Goal: Task Accomplishment & Management: Use online tool/utility

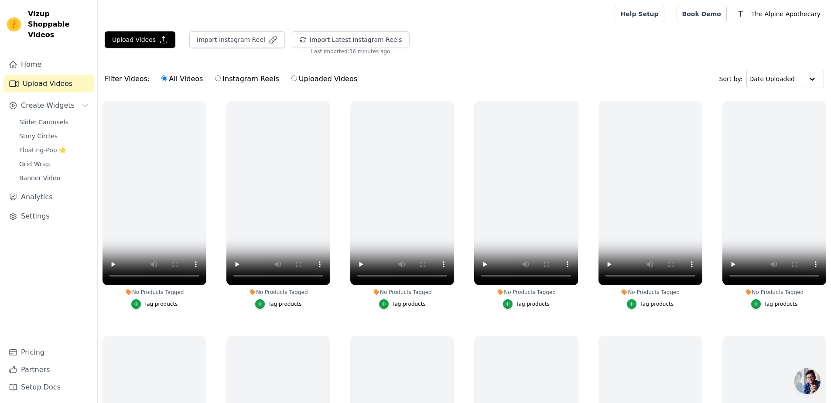
click at [58, 208] on link "Settings" at bounding box center [48, 216] width 90 height 17
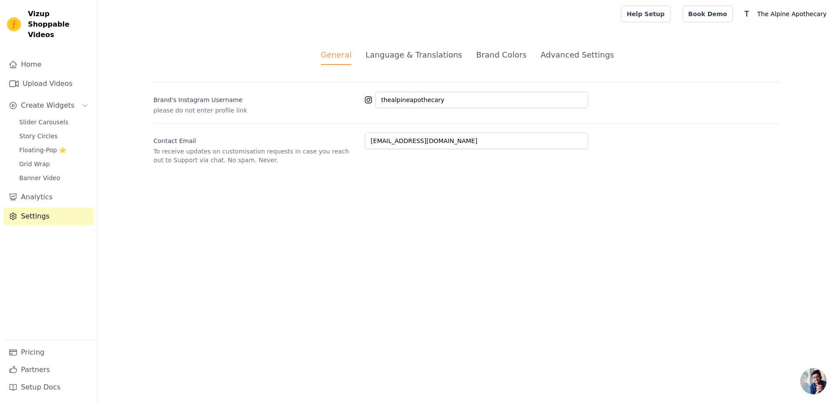
click at [550, 58] on div "Advanced Settings" at bounding box center [577, 55] width 73 height 12
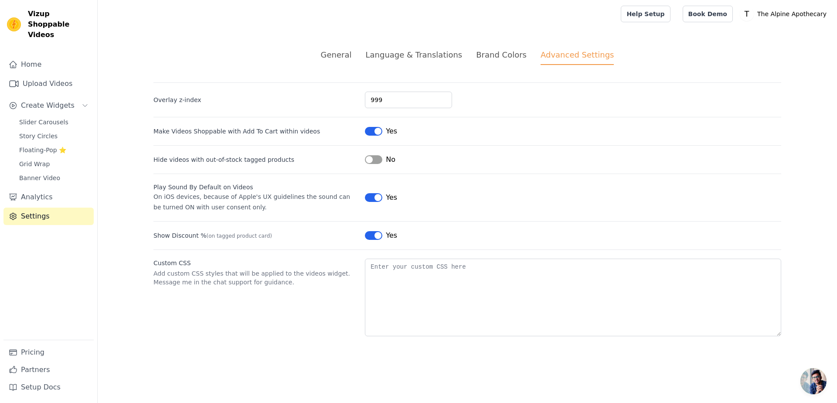
click at [434, 52] on div "Language & Translations" at bounding box center [413, 55] width 97 height 12
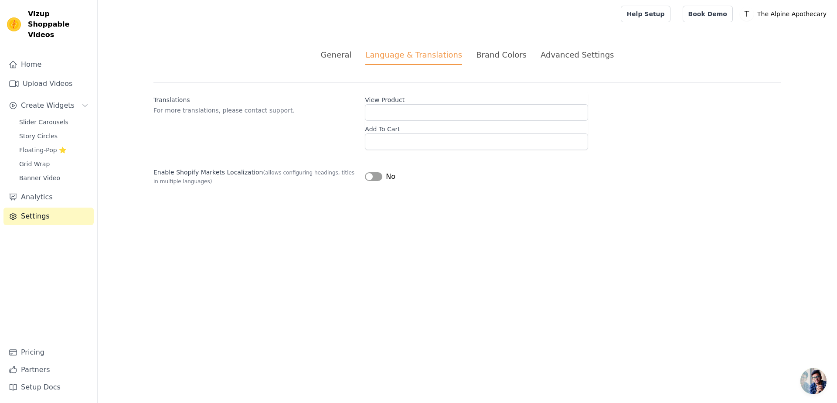
click at [334, 55] on div "General" at bounding box center [336, 55] width 31 height 12
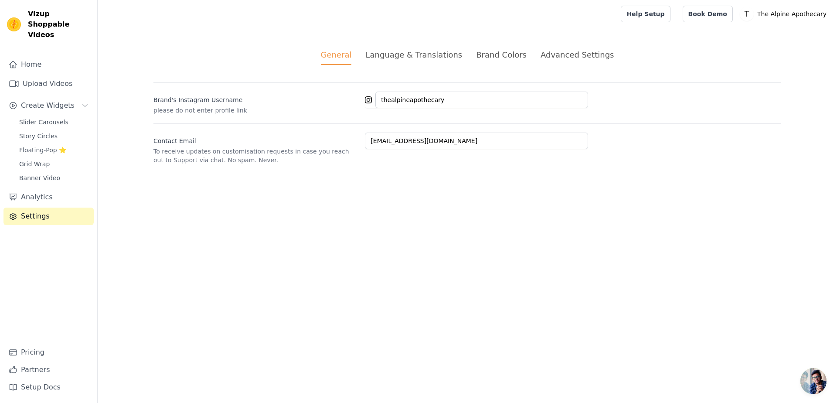
click at [426, 49] on div "Language & Translations" at bounding box center [413, 55] width 97 height 12
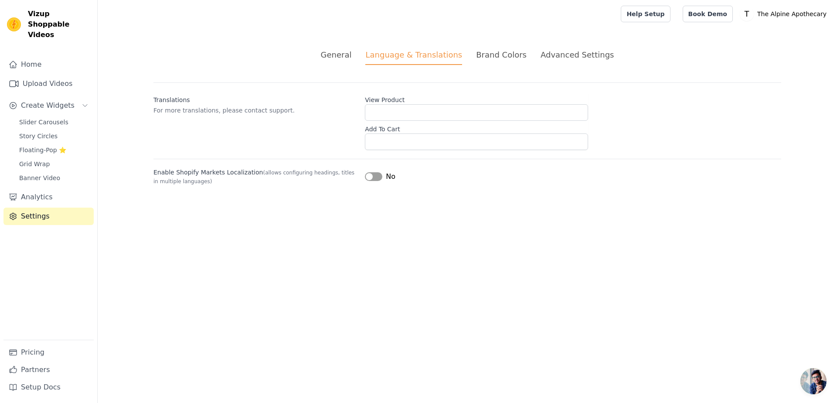
click at [492, 56] on div "Brand Colors" at bounding box center [501, 55] width 51 height 12
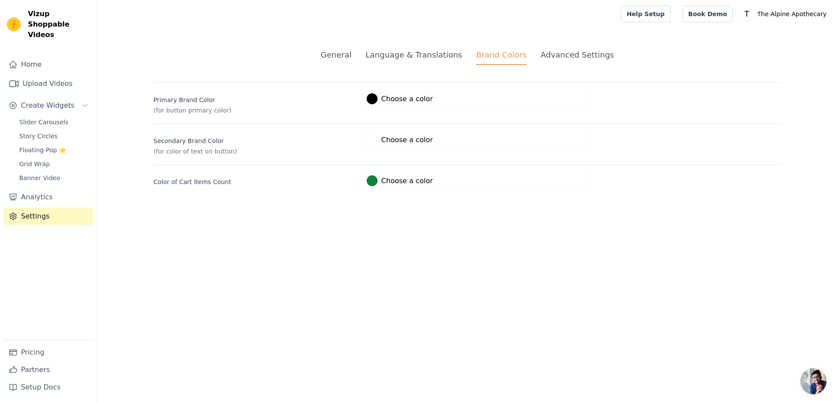
click at [541, 56] on div "Advanced Settings" at bounding box center [577, 55] width 73 height 12
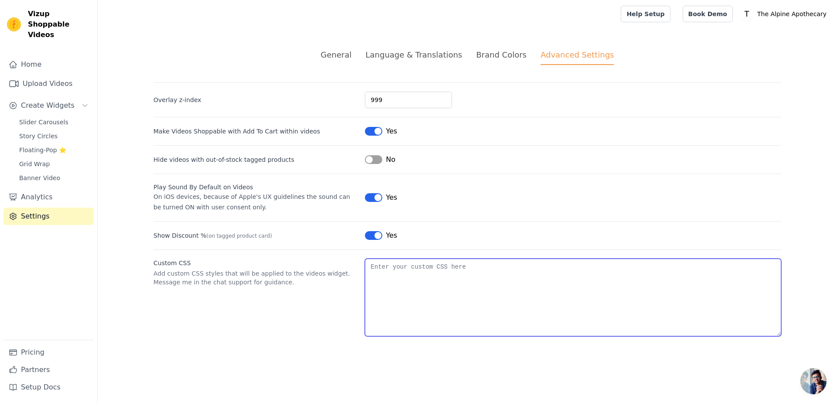
click at [446, 298] on textarea "Custom CSS" at bounding box center [573, 298] width 416 height 78
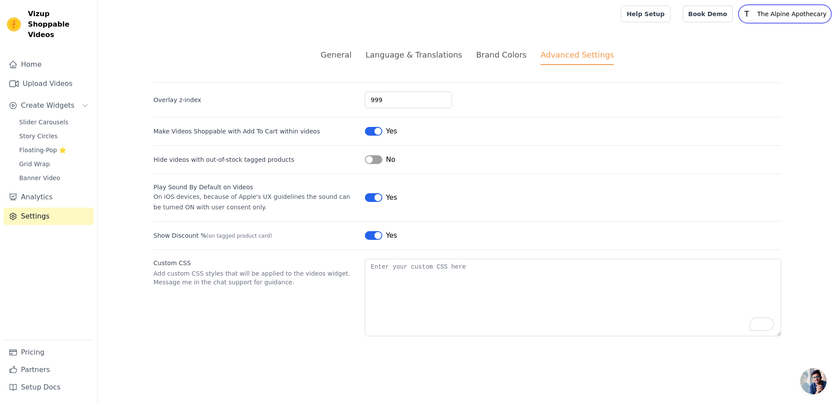
click at [774, 14] on p "The Alpine Apothecary" at bounding box center [792, 14] width 76 height 16
click at [775, 35] on link "Settings" at bounding box center [789, 36] width 84 height 16
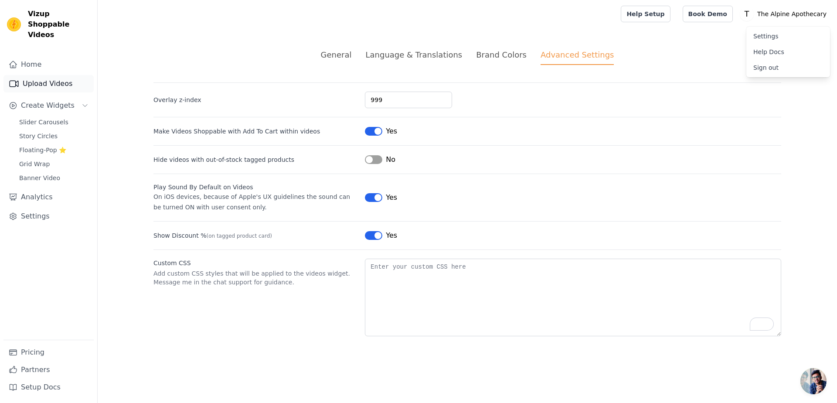
click at [62, 75] on link "Upload Videos" at bounding box center [48, 83] width 90 height 17
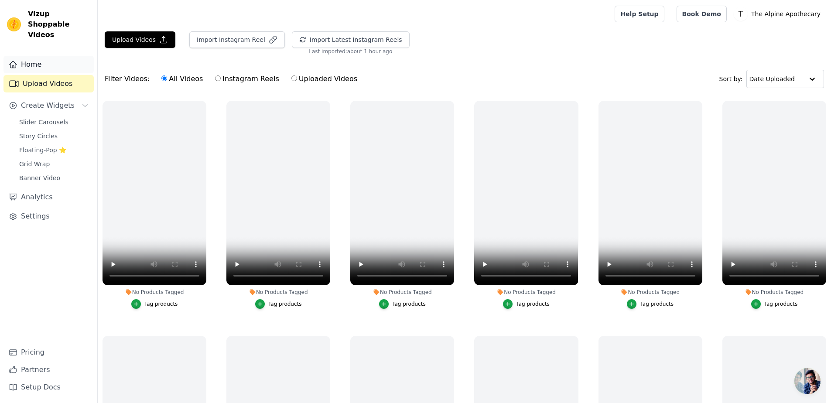
click at [61, 56] on link "Home" at bounding box center [48, 64] width 90 height 17
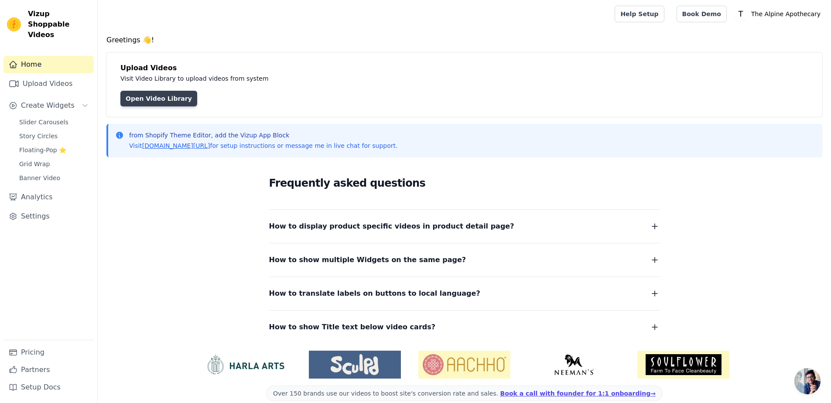
click at [157, 99] on link "Open Video Library" at bounding box center [158, 99] width 77 height 16
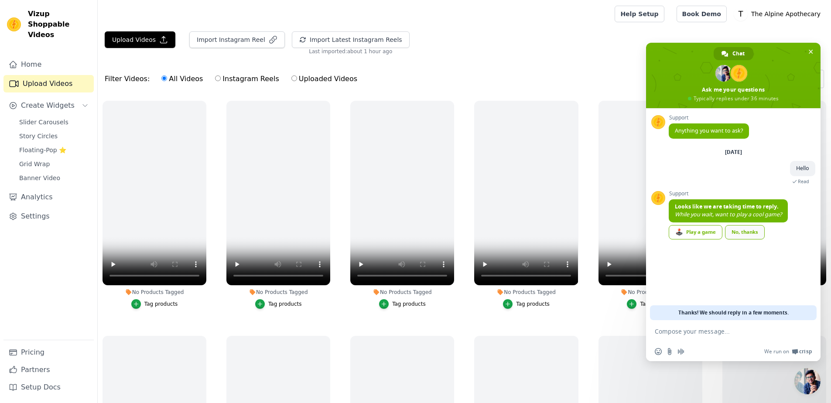
click at [757, 236] on link "No, thanks" at bounding box center [745, 232] width 40 height 14
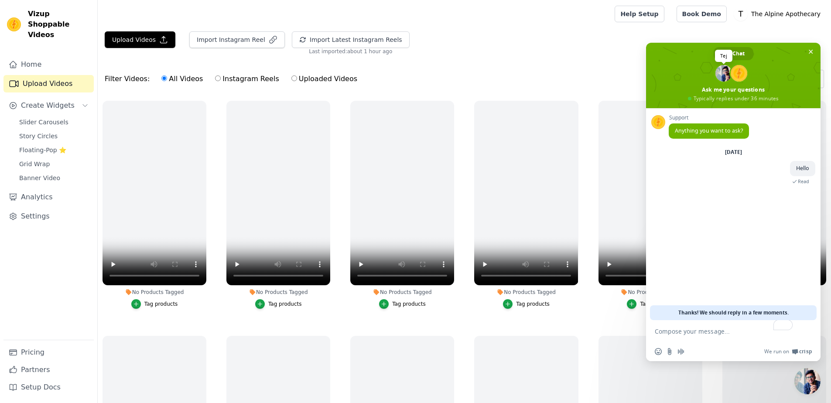
click at [715, 74] on span "Tej" at bounding box center [723, 73] width 19 height 19
click at [720, 75] on span at bounding box center [723, 73] width 17 height 17
click at [814, 48] on span "Close chat" at bounding box center [810, 51] width 9 height 9
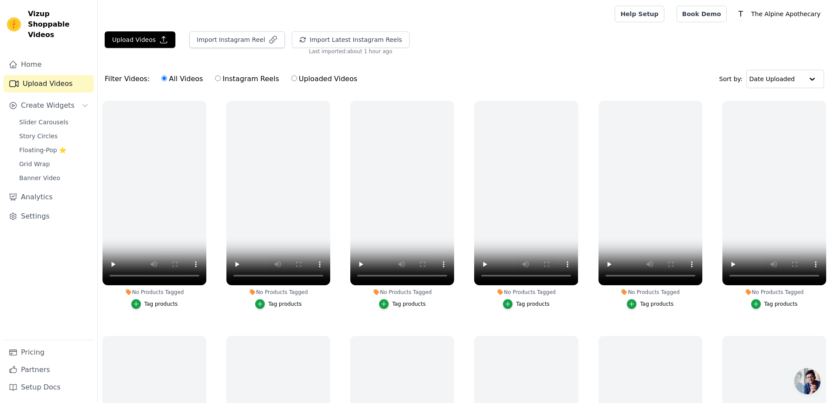
click at [718, 22] on div "Help Setup Book Demo Open user menu T The Alpine Apothecary Settings Help Docs …" at bounding box center [718, 14] width 209 height 28
click at [718, 18] on link "Book Demo" at bounding box center [701, 14] width 50 height 17
click at [802, 379] on span "Open chat" at bounding box center [807, 381] width 26 height 26
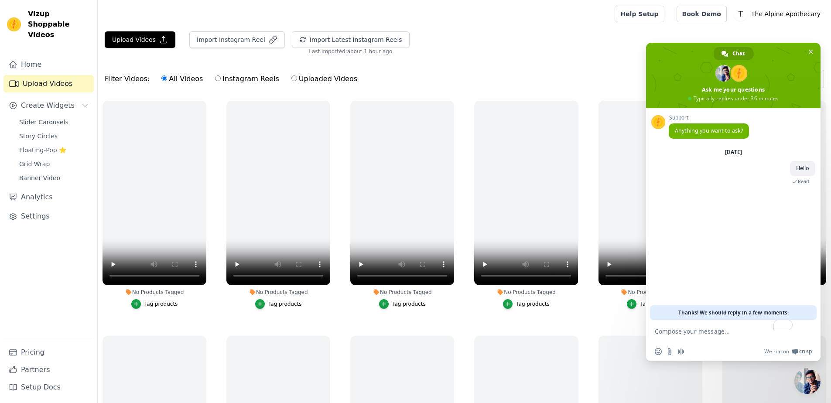
click at [801, 379] on span "Close chat" at bounding box center [807, 381] width 26 height 26
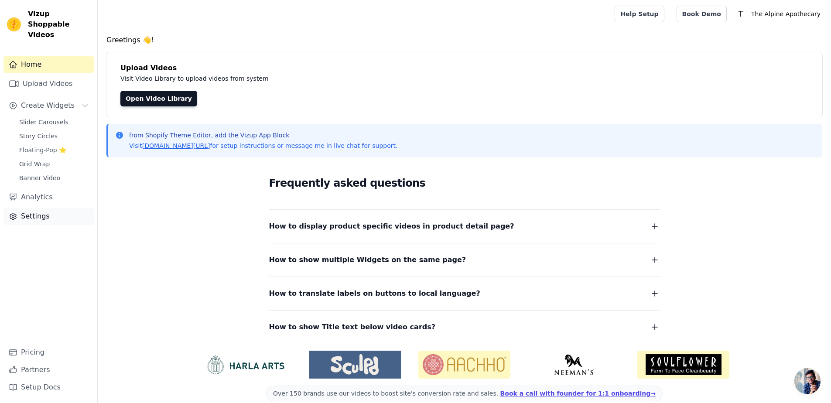
click at [58, 208] on link "Settings" at bounding box center [48, 216] width 90 height 17
click at [57, 75] on link "Upload Videos" at bounding box center [48, 83] width 90 height 17
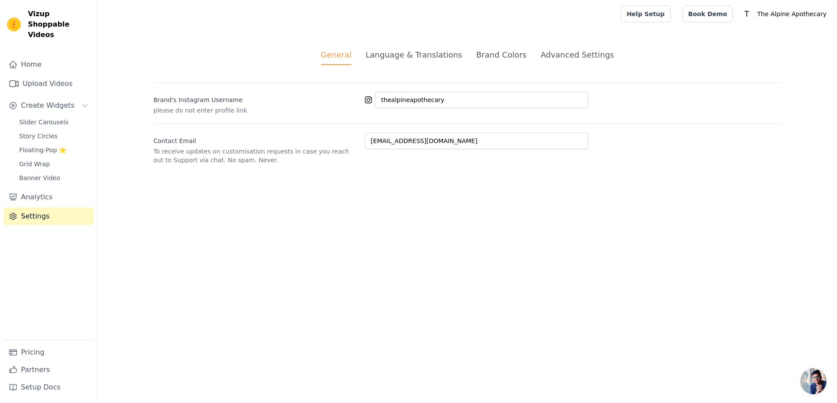
click at [423, 54] on div "Language & Translations" at bounding box center [413, 55] width 97 height 12
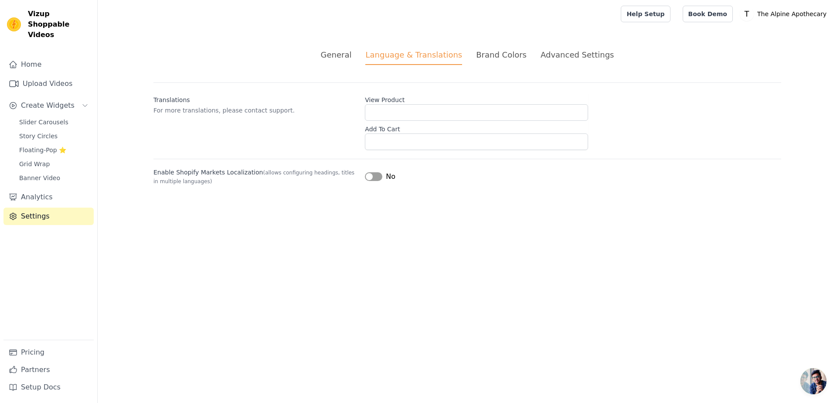
click at [574, 52] on div "Advanced Settings" at bounding box center [577, 55] width 73 height 12
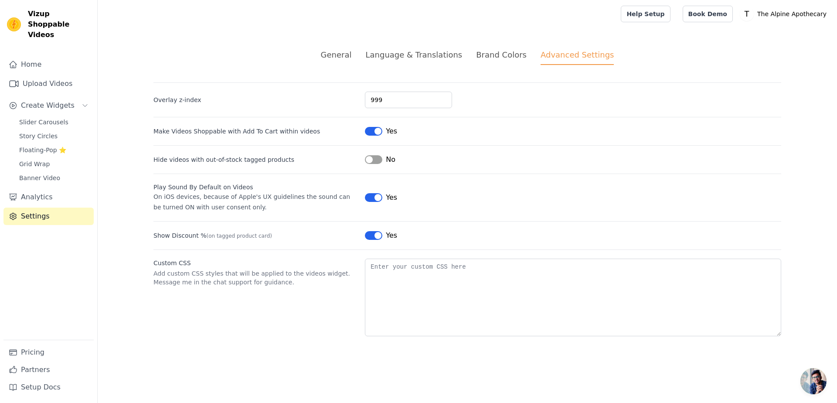
click at [496, 55] on div "Brand Colors" at bounding box center [501, 55] width 51 height 12
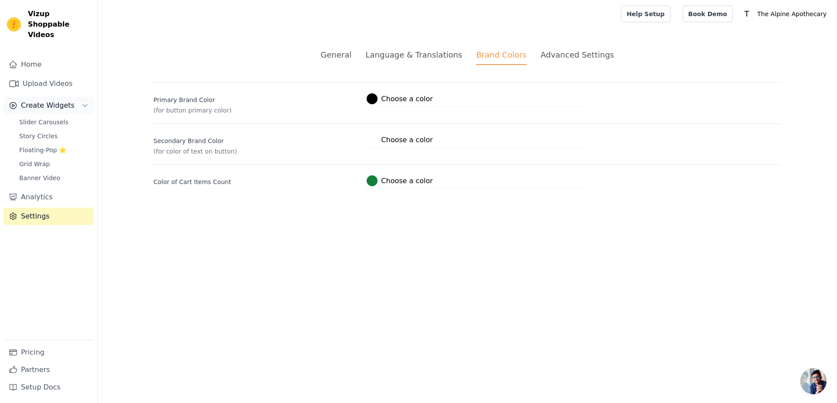
click at [30, 100] on span "Create Widgets" at bounding box center [48, 105] width 54 height 10
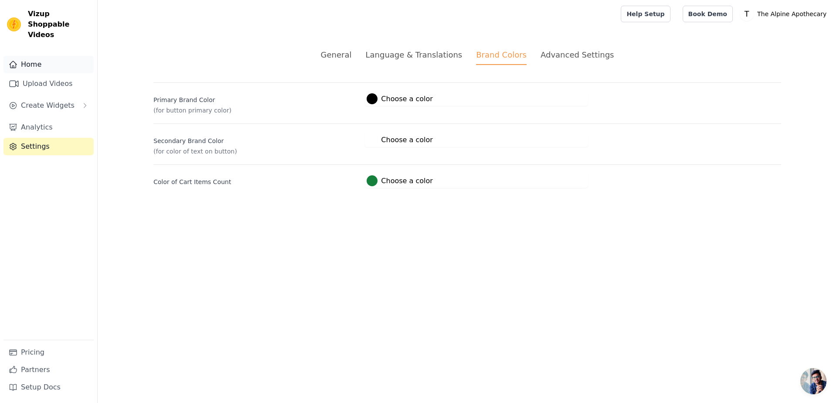
click at [32, 56] on link "Home" at bounding box center [48, 64] width 90 height 17
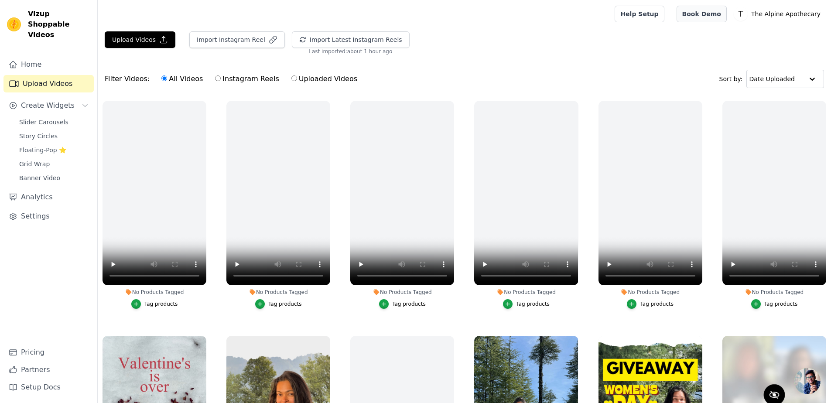
click at [713, 13] on link "Book Demo" at bounding box center [701, 14] width 50 height 17
click at [37, 208] on link "Settings" at bounding box center [48, 216] width 90 height 17
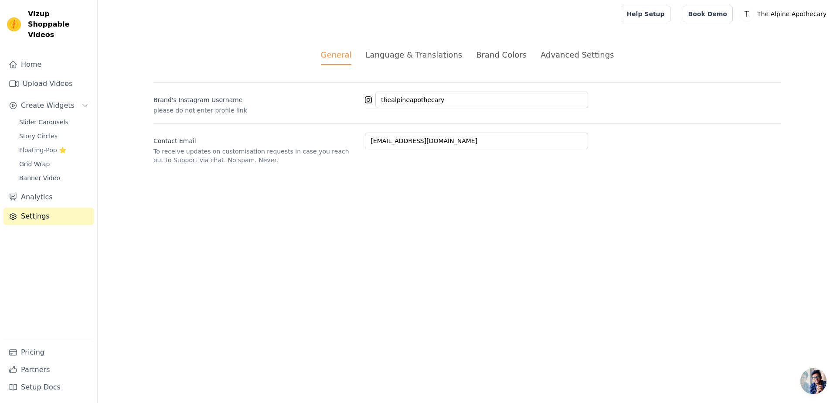
click at [424, 48] on div "General Language & Translations Brand Colors Advanced Settings unsaved changes …" at bounding box center [468, 106] width 670 height 157
click at [428, 52] on div "Language & Translations" at bounding box center [413, 55] width 97 height 12
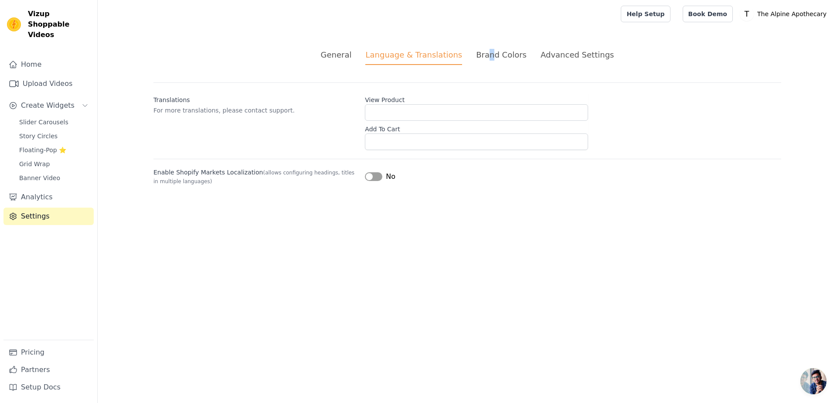
click at [492, 55] on div "Brand Colors" at bounding box center [501, 55] width 51 height 12
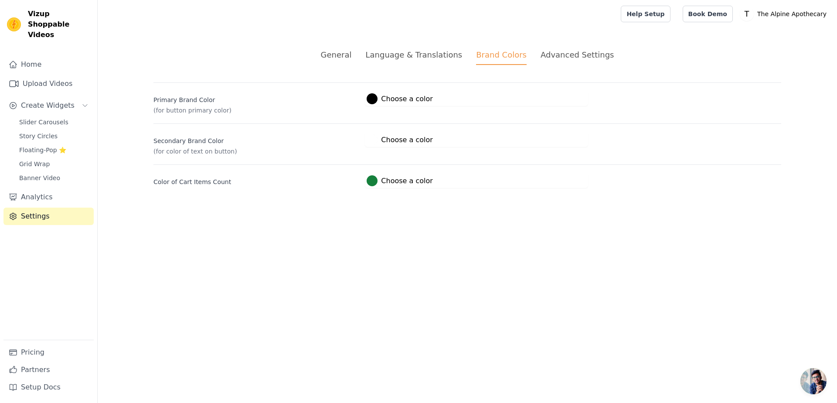
click at [569, 55] on div "Advanced Settings" at bounding box center [577, 55] width 73 height 12
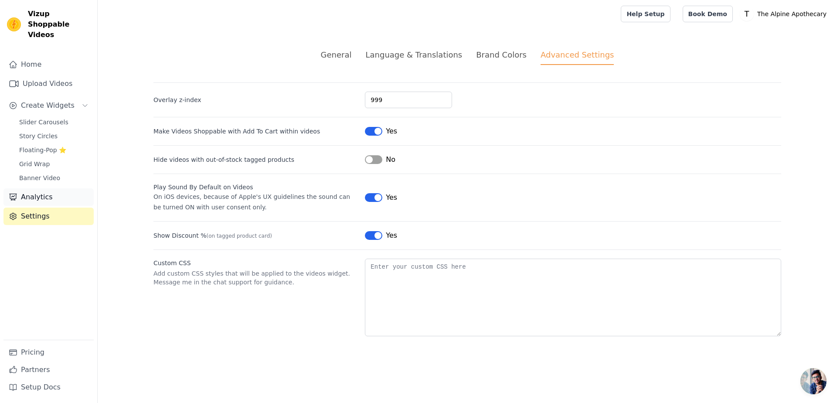
click at [60, 188] on link "Analytics" at bounding box center [48, 196] width 90 height 17
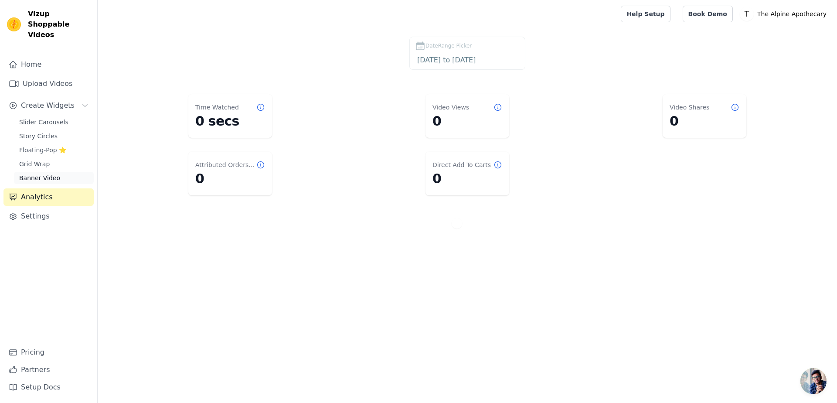
click at [53, 174] on span "Banner Video" at bounding box center [39, 178] width 41 height 9
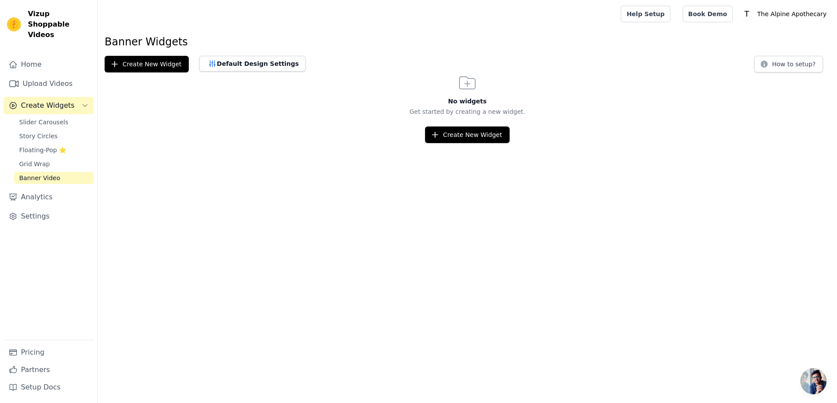
click at [811, 384] on span "Open chat" at bounding box center [814, 381] width 26 height 26
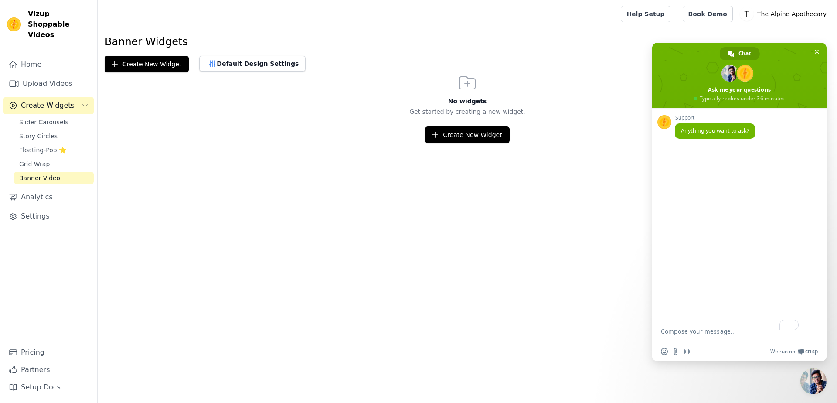
click at [715, 338] on textarea "To enrich screen reader interactions, please activate Accessibility in Grammarl…" at bounding box center [731, 331] width 140 height 22
type textarea "Hello"
click at [706, 129] on span "Anything you want to ask?" at bounding box center [715, 130] width 68 height 7
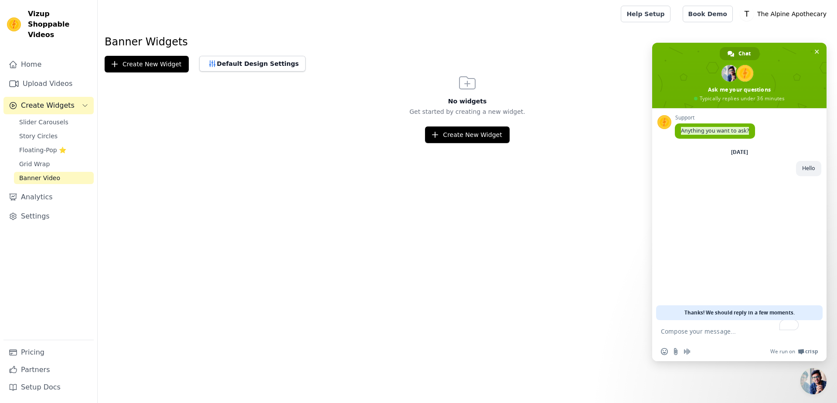
click at [706, 129] on span "Anything you want to ask?" at bounding box center [715, 130] width 68 height 7
click at [42, 208] on link "Settings" at bounding box center [48, 216] width 90 height 17
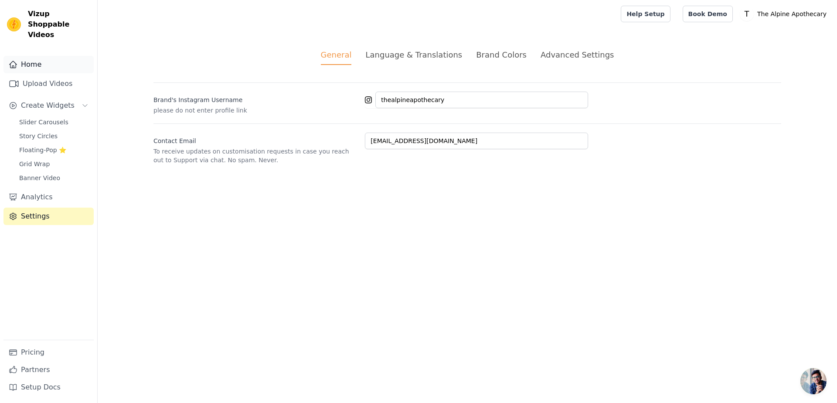
click at [60, 56] on link "Home" at bounding box center [48, 64] width 90 height 17
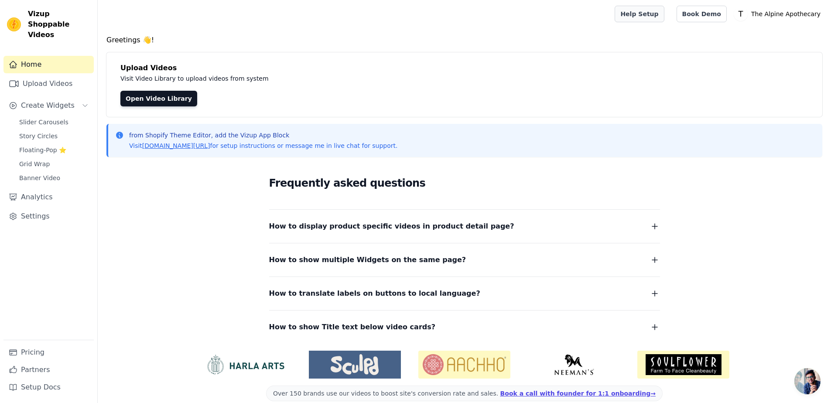
click at [654, 20] on link "Help Setup" at bounding box center [638, 14] width 49 height 17
click at [47, 118] on span "Slider Carousels" at bounding box center [43, 122] width 49 height 9
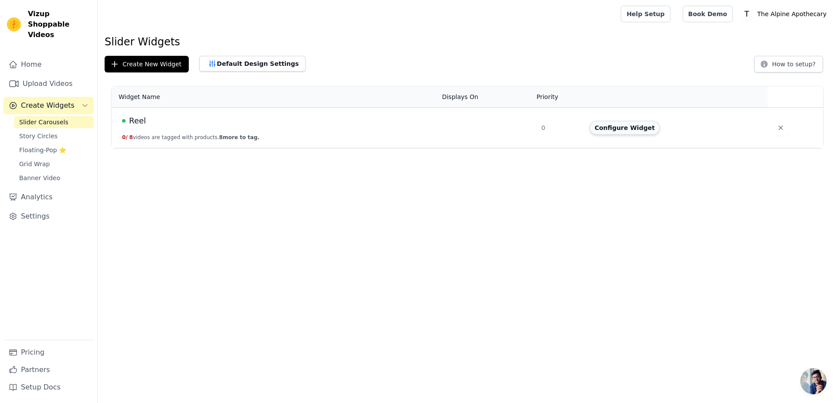
click at [619, 129] on button "Configure Widget" at bounding box center [625, 128] width 71 height 14
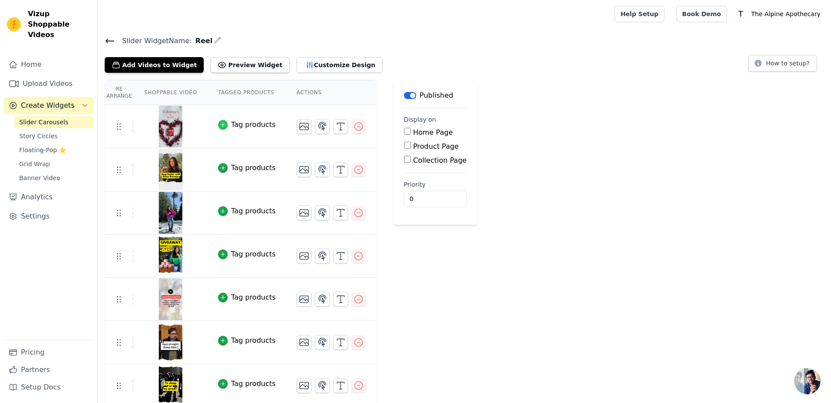
click at [221, 122] on icon "button" at bounding box center [223, 125] width 6 height 6
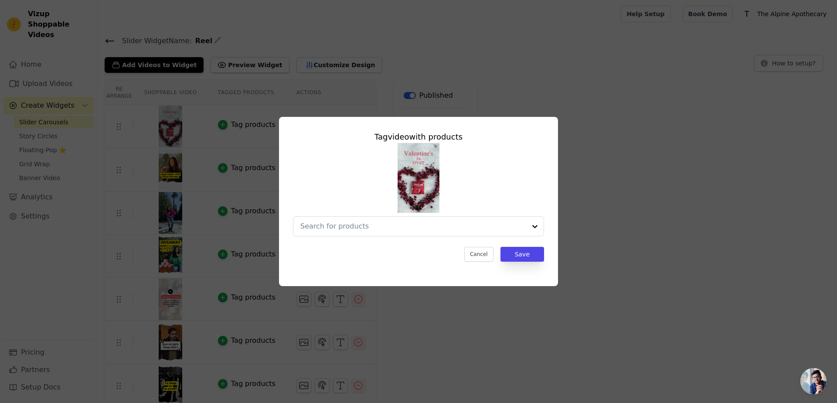
click at [467, 256] on div "Cancel Save" at bounding box center [418, 254] width 251 height 15
click at [476, 256] on button "Cancel" at bounding box center [478, 254] width 29 height 15
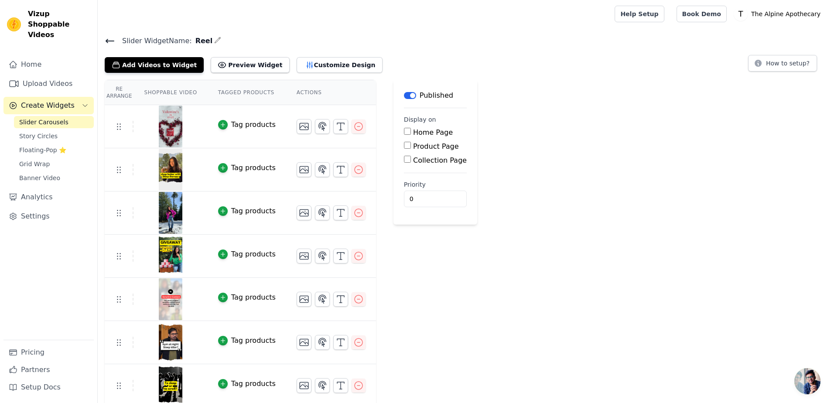
click at [56, 118] on span "Slider Carousels" at bounding box center [43, 122] width 49 height 9
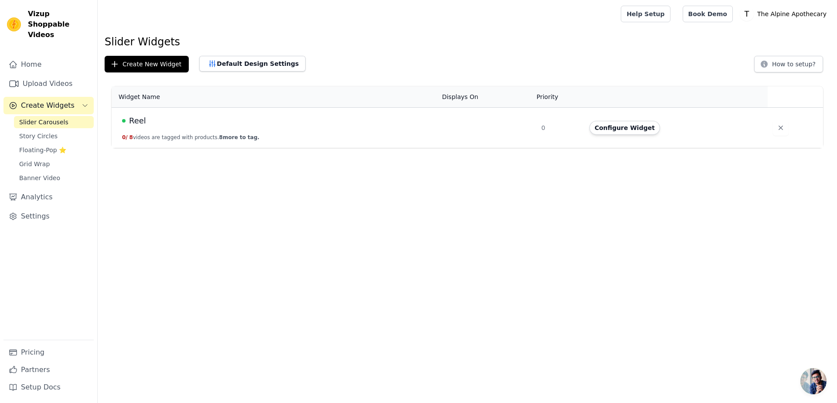
click at [225, 136] on span "8 more to tag." at bounding box center [239, 137] width 40 height 6
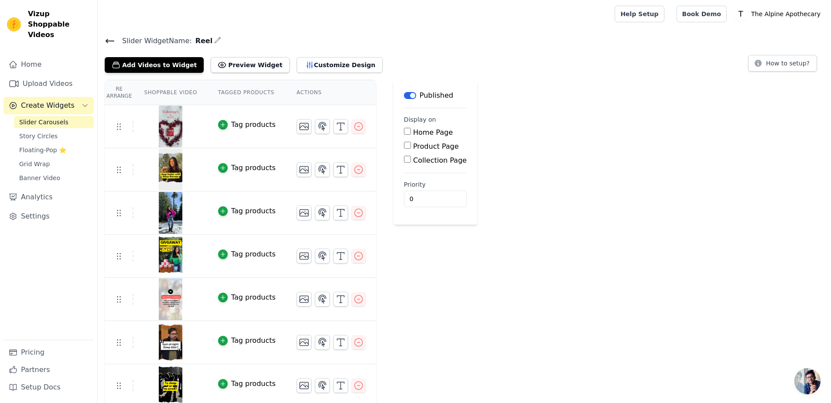
click at [240, 92] on th "Tagged Products" at bounding box center [247, 92] width 78 height 25
click at [221, 123] on icon "button" at bounding box center [223, 125] width 4 height 4
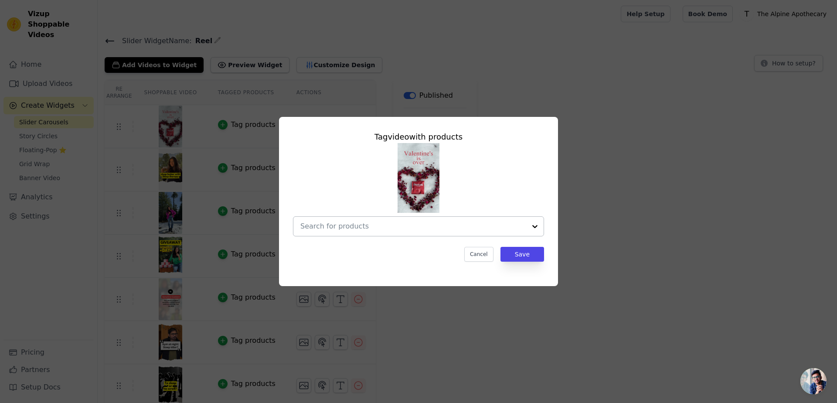
click at [376, 228] on input "text" at bounding box center [413, 226] width 226 height 10
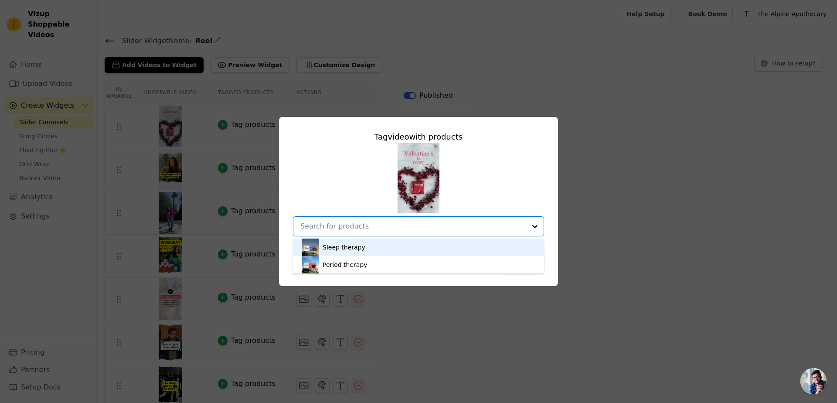
click at [365, 243] on div "Sleep therapy" at bounding box center [419, 247] width 234 height 17
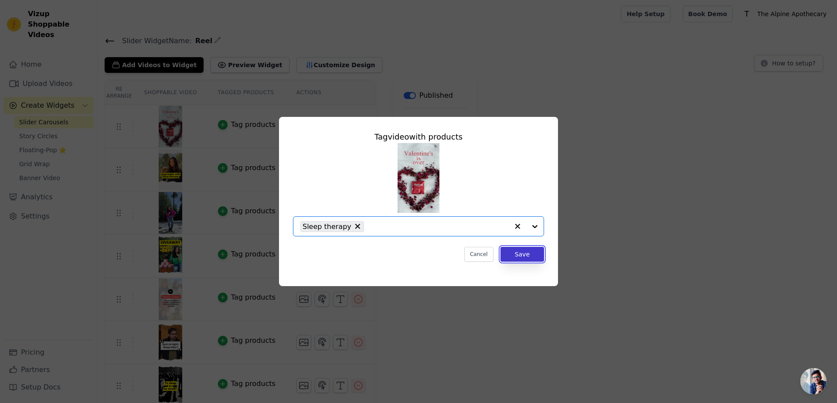
click at [532, 254] on button "Save" at bounding box center [523, 254] width 44 height 15
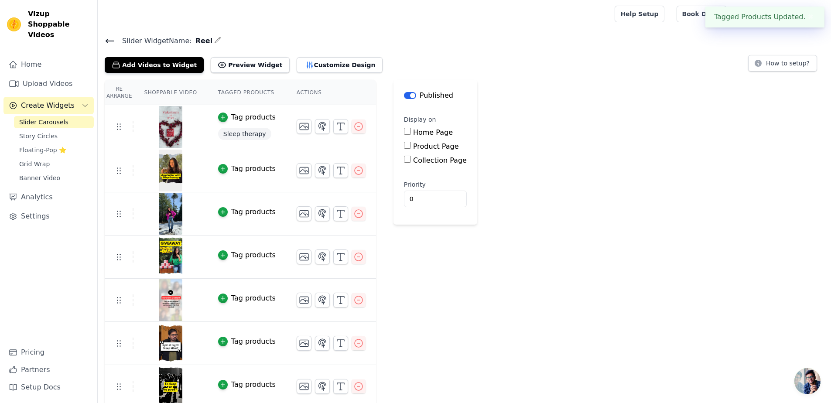
click at [248, 166] on div "Tag products" at bounding box center [253, 169] width 44 height 10
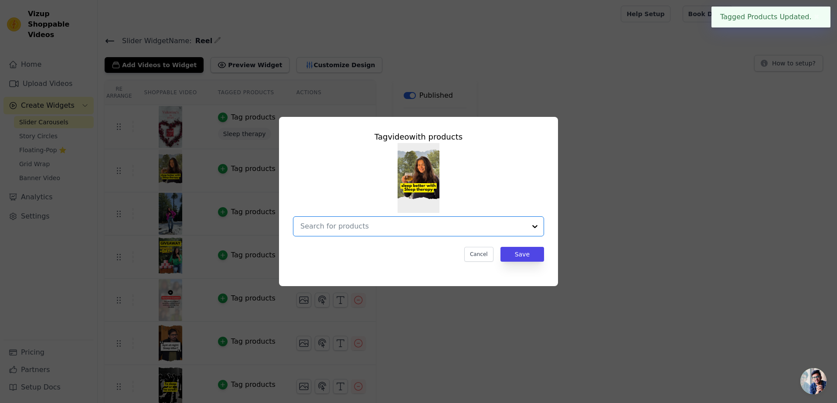
click at [434, 229] on input "text" at bounding box center [413, 226] width 226 height 10
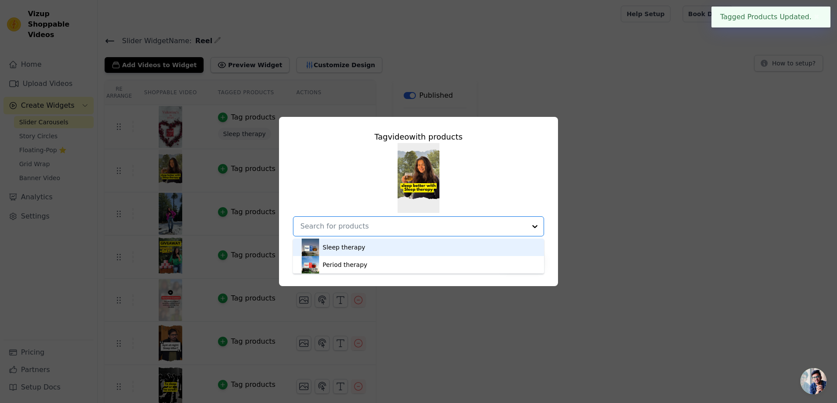
click at [374, 243] on div "Sleep therapy" at bounding box center [419, 247] width 234 height 17
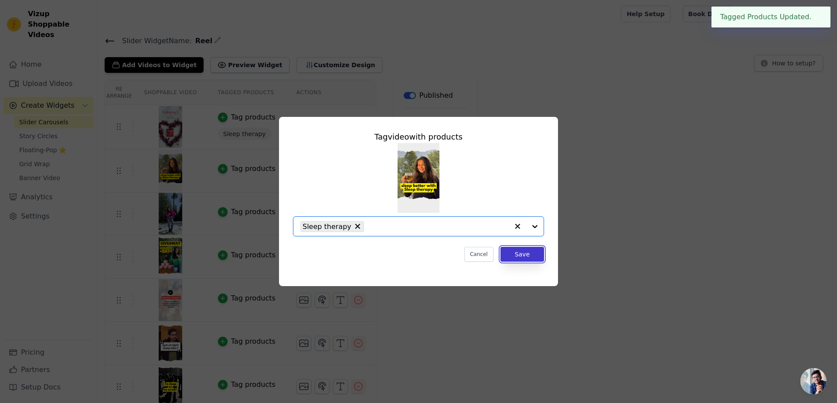
click at [528, 253] on button "Save" at bounding box center [523, 254] width 44 height 15
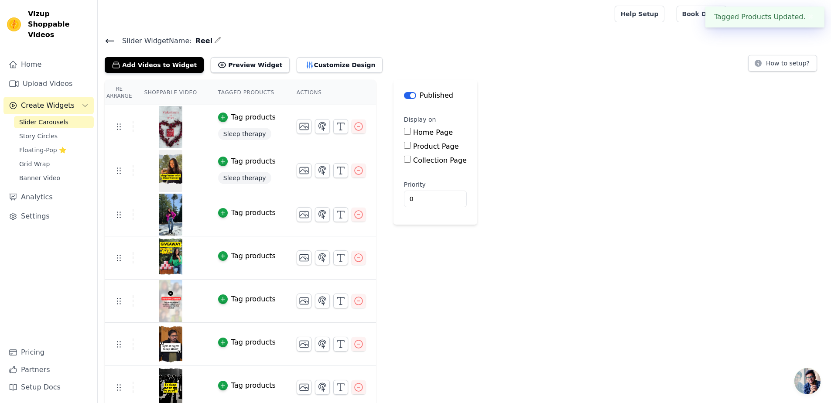
click at [250, 210] on div "Tag products" at bounding box center [253, 213] width 44 height 10
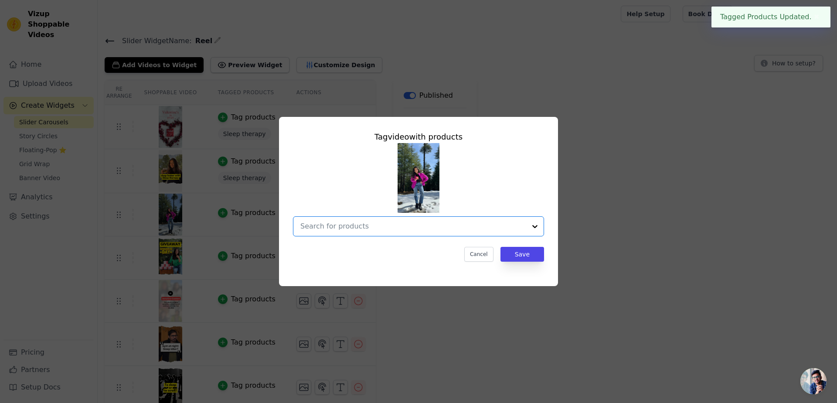
click at [408, 228] on input "text" at bounding box center [413, 226] width 226 height 10
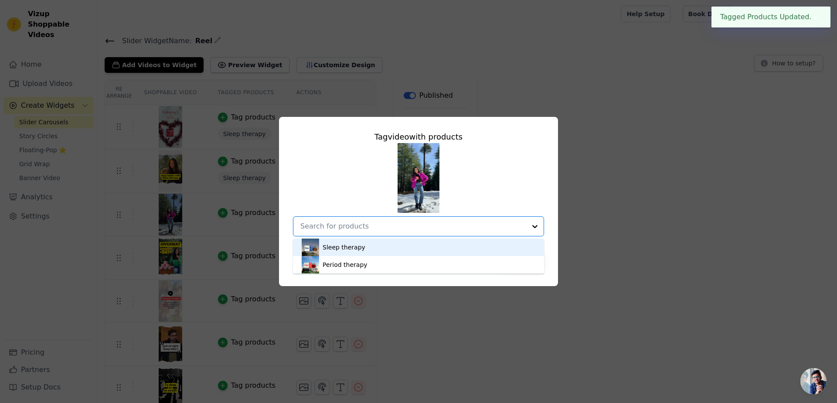
click at [386, 249] on div "Sleep therapy" at bounding box center [419, 247] width 234 height 17
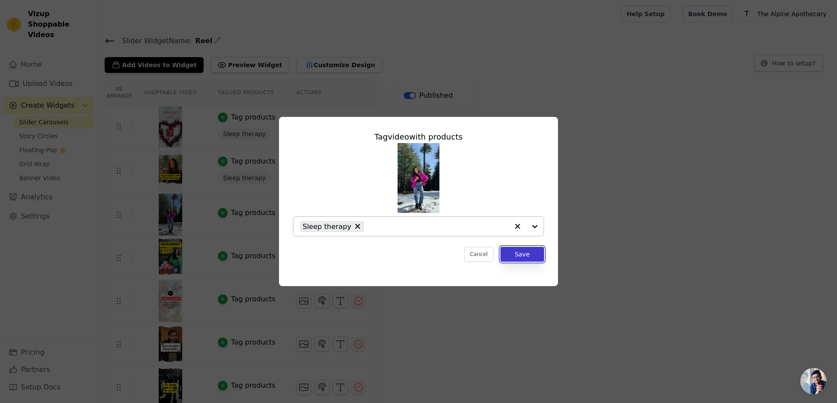
click at [531, 252] on button "Save" at bounding box center [523, 254] width 44 height 15
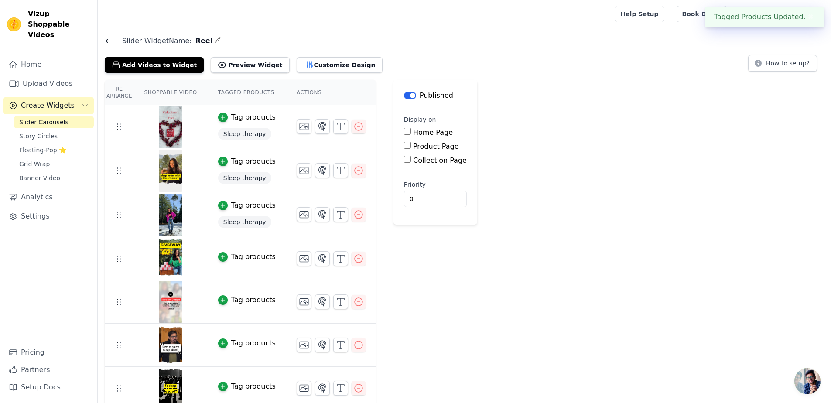
click at [247, 255] on div "Tag products" at bounding box center [253, 257] width 44 height 10
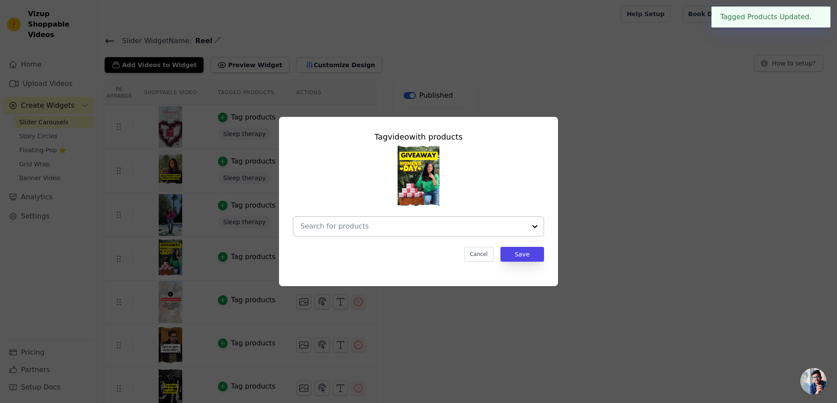
click at [412, 231] on input "text" at bounding box center [413, 226] width 226 height 10
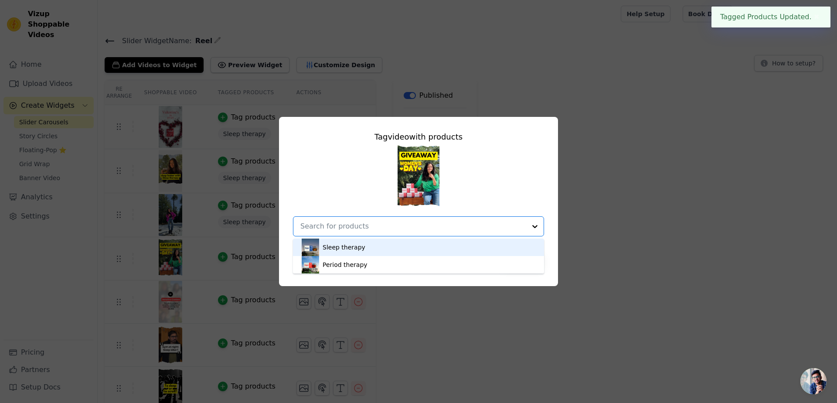
click at [399, 246] on div "Sleep therapy" at bounding box center [419, 247] width 234 height 17
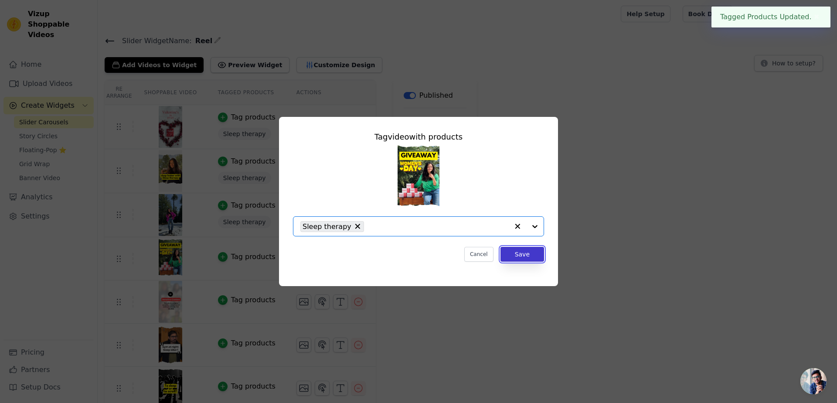
click at [525, 256] on button "Save" at bounding box center [523, 254] width 44 height 15
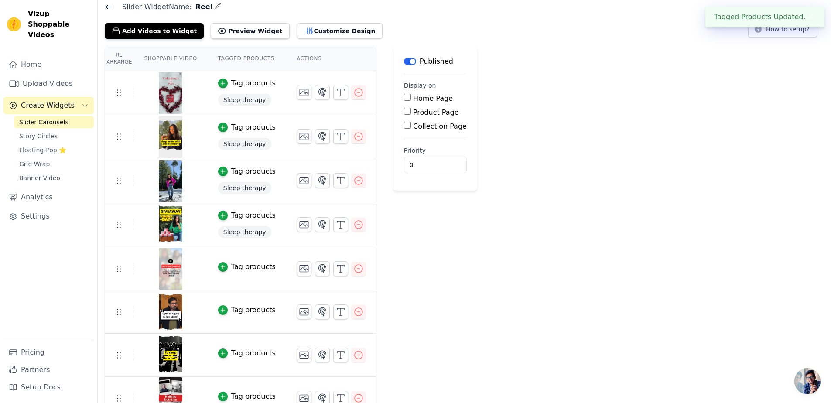
scroll to position [52, 0]
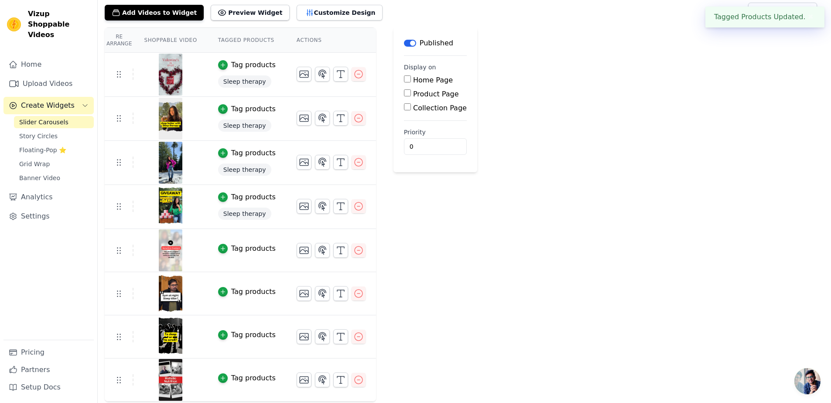
click at [250, 244] on div "Tag products" at bounding box center [253, 248] width 44 height 10
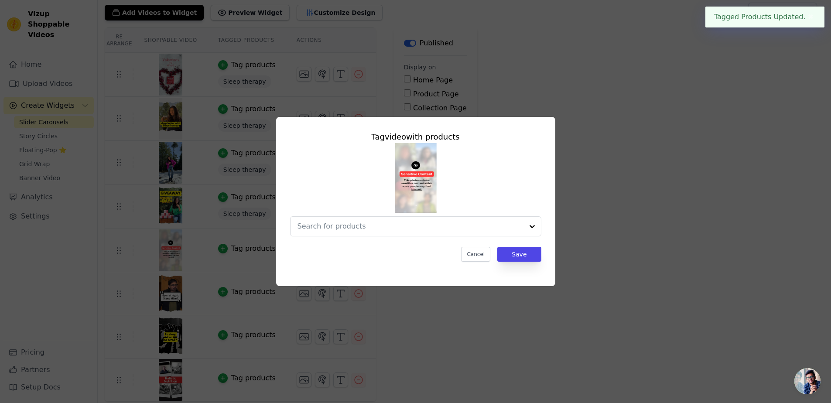
scroll to position [0, 0]
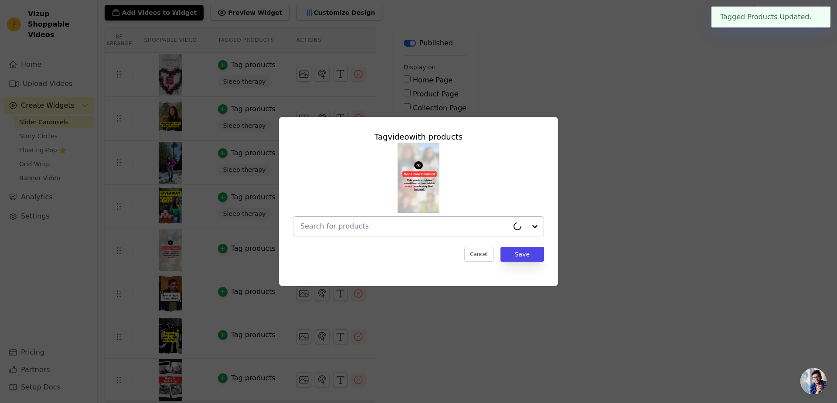
click at [401, 224] on input "text" at bounding box center [404, 226] width 208 height 10
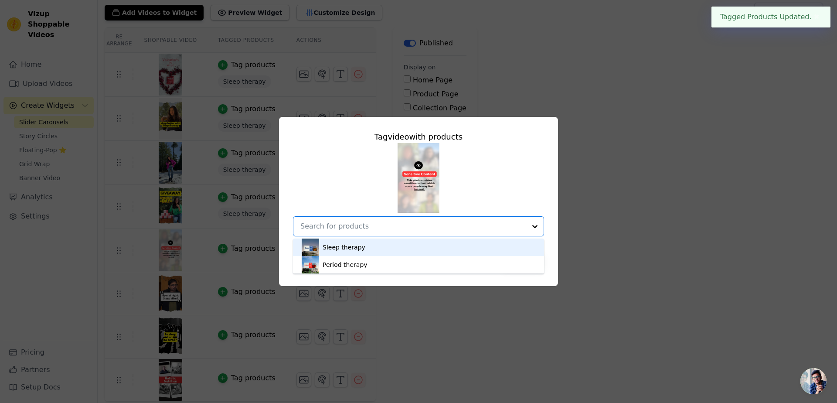
click at [365, 248] on div "Sleep therapy" at bounding box center [419, 247] width 234 height 17
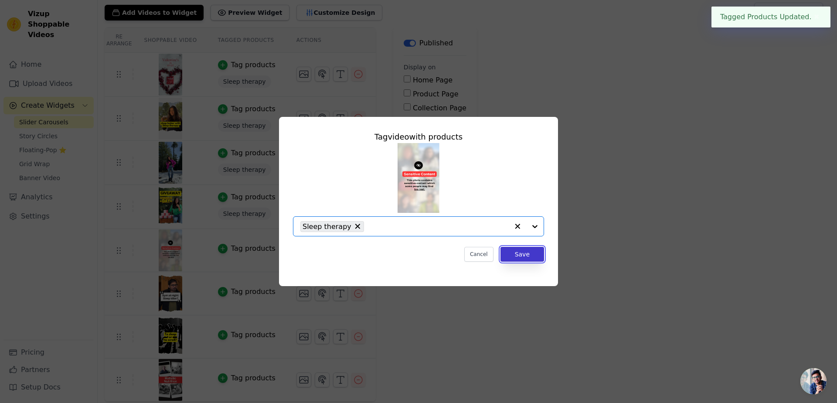
click at [529, 257] on button "Save" at bounding box center [523, 254] width 44 height 15
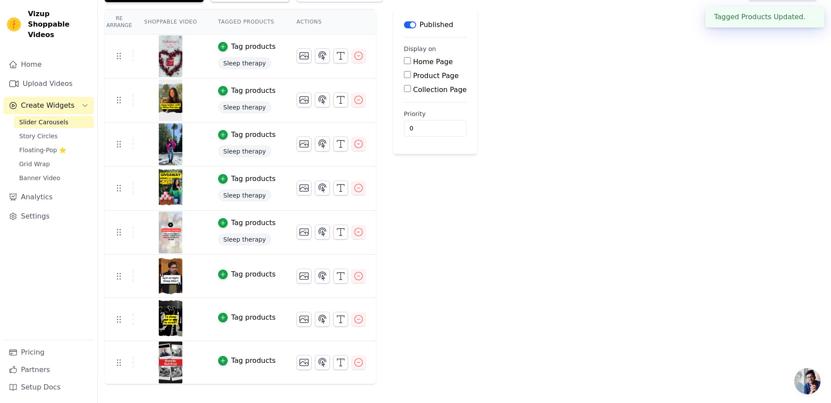
scroll to position [73, 0]
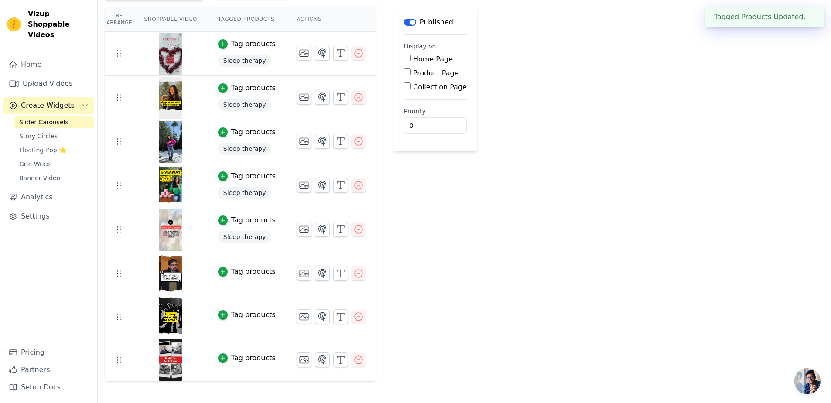
click at [254, 267] on div "Tag products" at bounding box center [253, 271] width 44 height 10
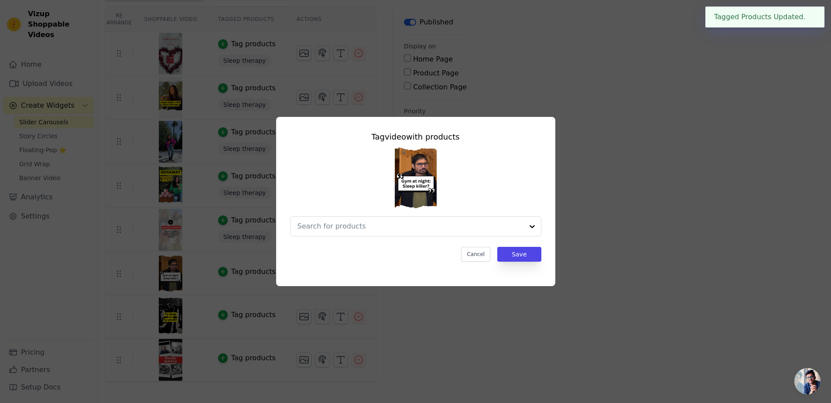
scroll to position [0, 0]
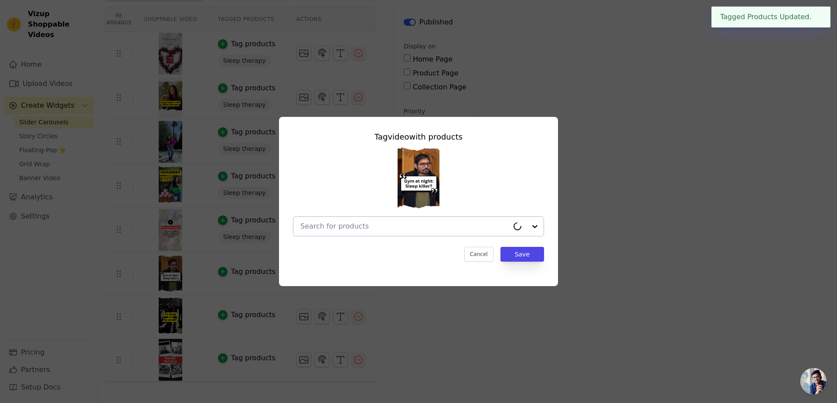
click at [389, 232] on div at bounding box center [404, 226] width 208 height 19
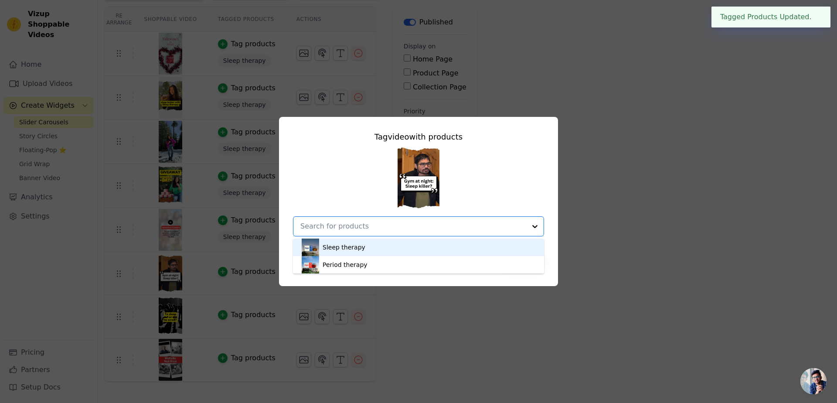
click at [363, 250] on div "Sleep therapy" at bounding box center [419, 247] width 234 height 17
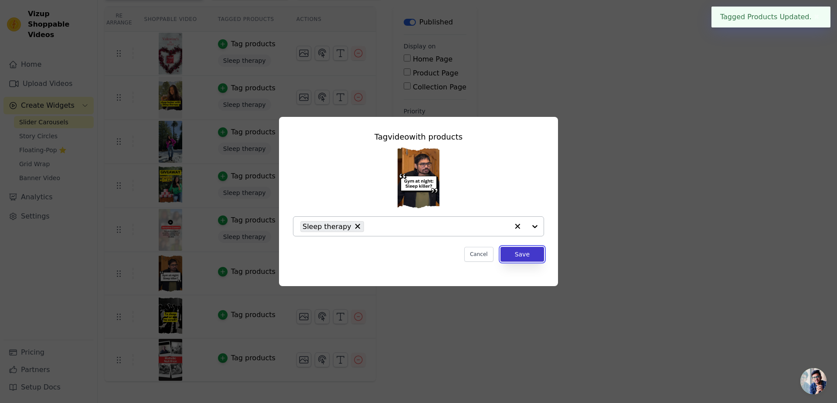
click at [542, 249] on button "Save" at bounding box center [523, 254] width 44 height 15
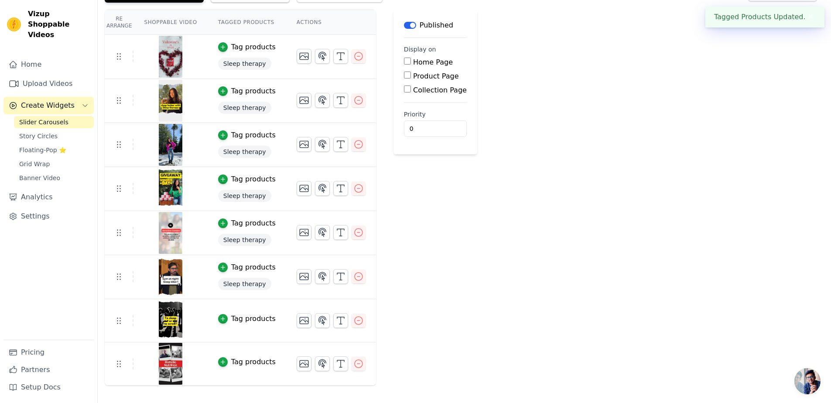
scroll to position [74, 0]
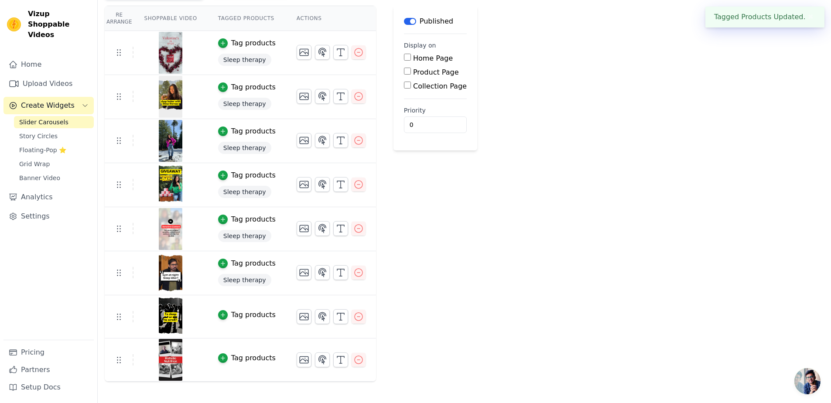
click at [256, 310] on div "Tag products" at bounding box center [253, 315] width 44 height 10
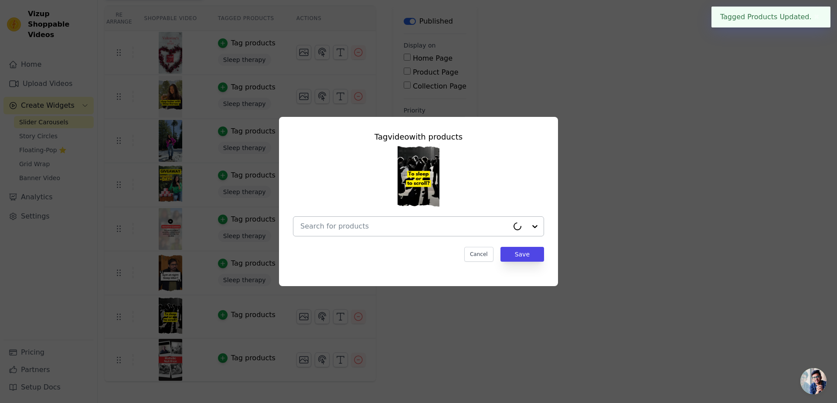
click at [368, 223] on input "text" at bounding box center [404, 226] width 208 height 10
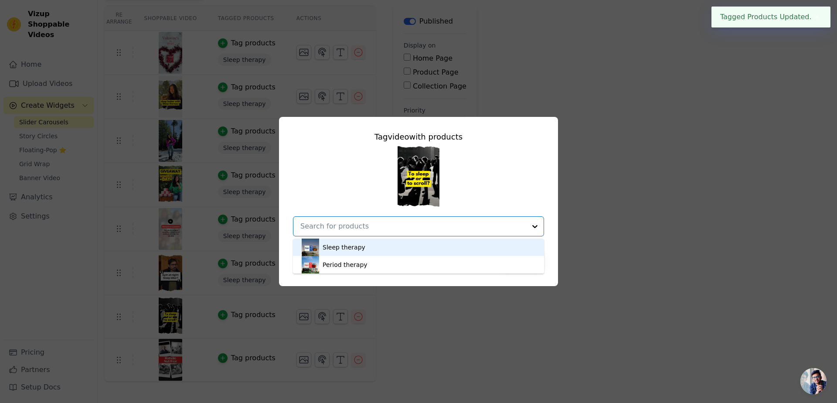
click at [361, 251] on div "Sleep therapy" at bounding box center [419, 247] width 234 height 17
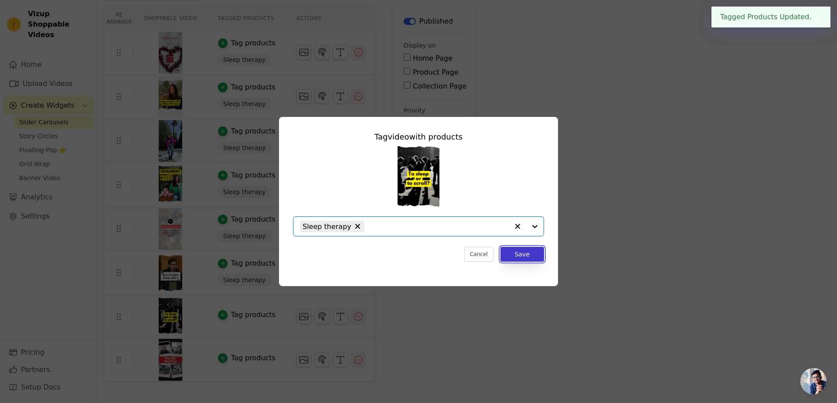
click at [525, 260] on button "Save" at bounding box center [523, 254] width 44 height 15
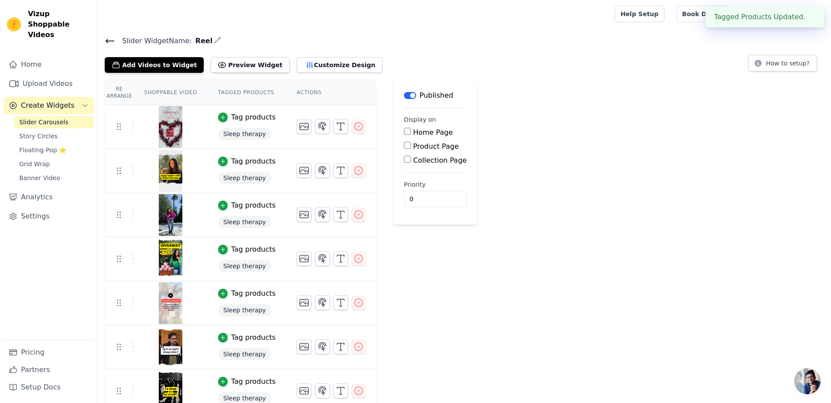
scroll to position [75, 0]
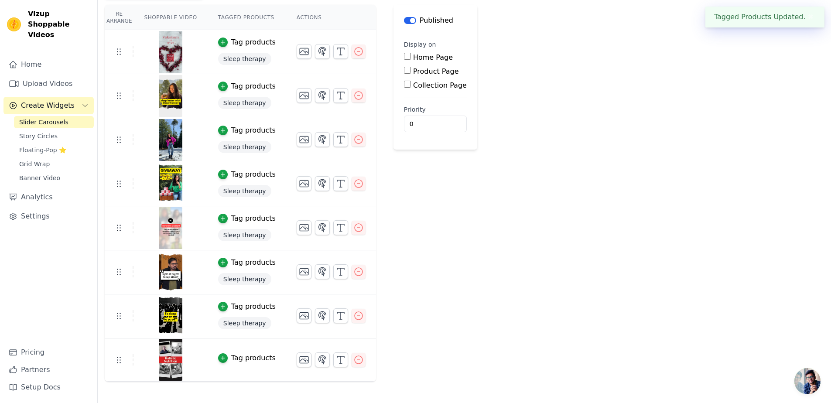
click at [252, 353] on div "Tag products" at bounding box center [253, 358] width 44 height 10
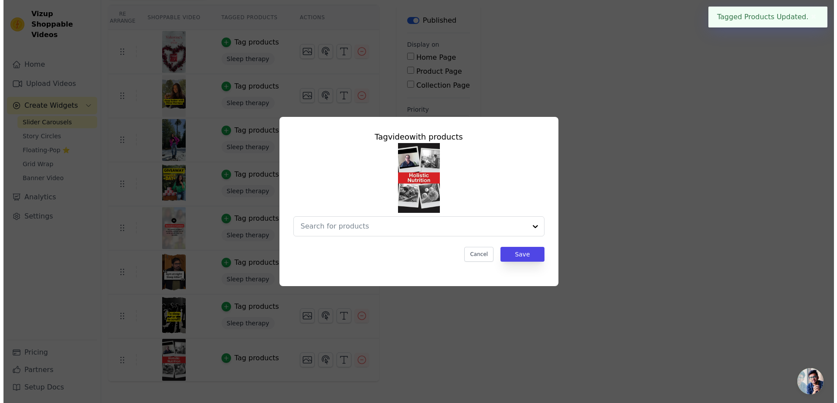
scroll to position [0, 0]
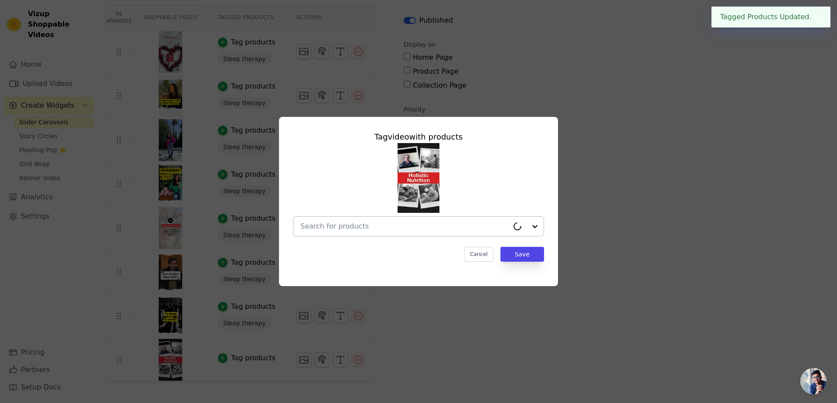
click at [381, 221] on input "text" at bounding box center [404, 226] width 208 height 10
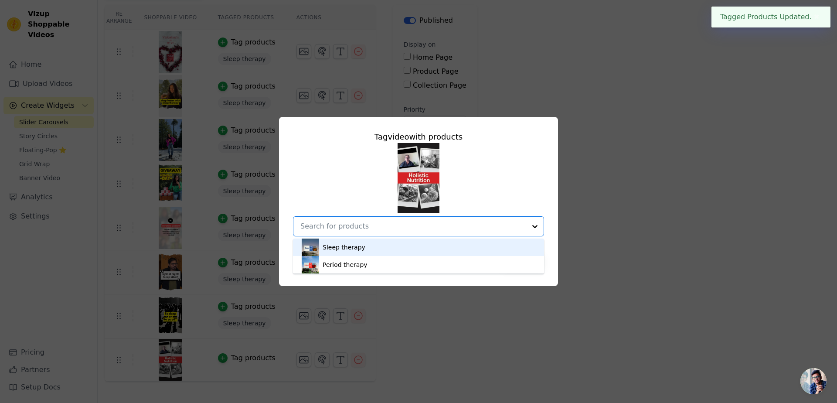
click at [362, 251] on div "Sleep therapy" at bounding box center [419, 247] width 234 height 17
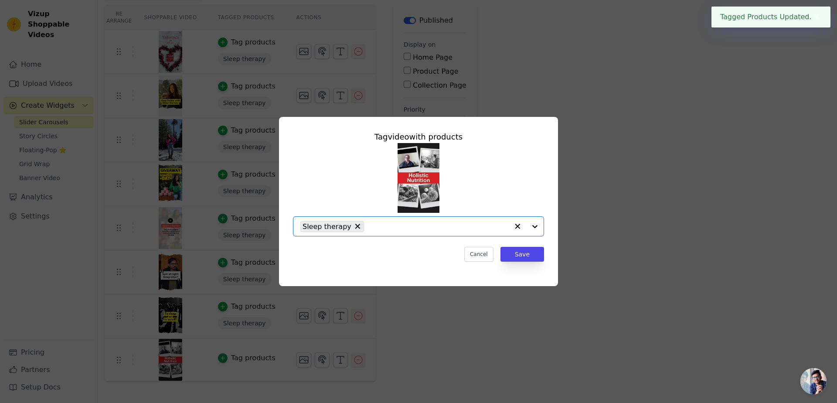
click at [532, 263] on div "Tag video with products Option Sleep therapy, selected. Select is focused, type…" at bounding box center [418, 196] width 265 height 145
click at [523, 256] on button "Save" at bounding box center [523, 254] width 44 height 15
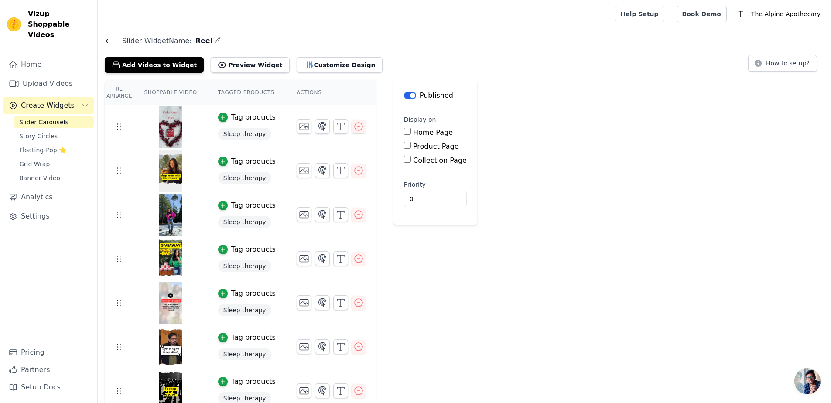
click at [415, 146] on label "Product Page" at bounding box center [436, 146] width 46 height 8
click at [411, 146] on input "Product Page" at bounding box center [407, 145] width 7 height 7
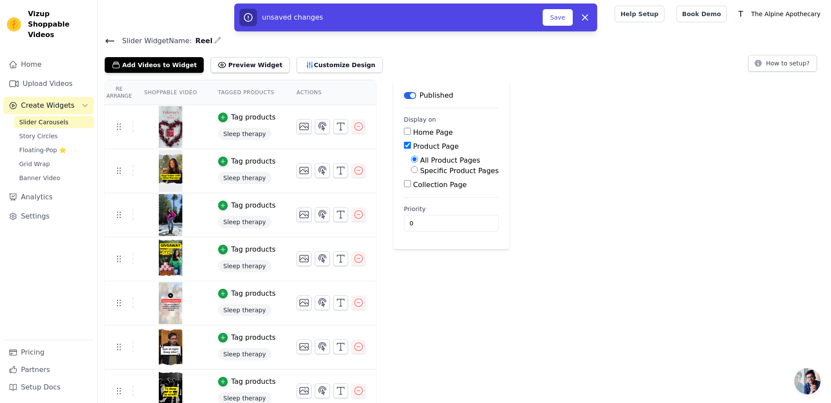
click at [415, 146] on label "Product Page" at bounding box center [436, 146] width 46 height 8
click at [411, 146] on input "Product Page" at bounding box center [407, 145] width 7 height 7
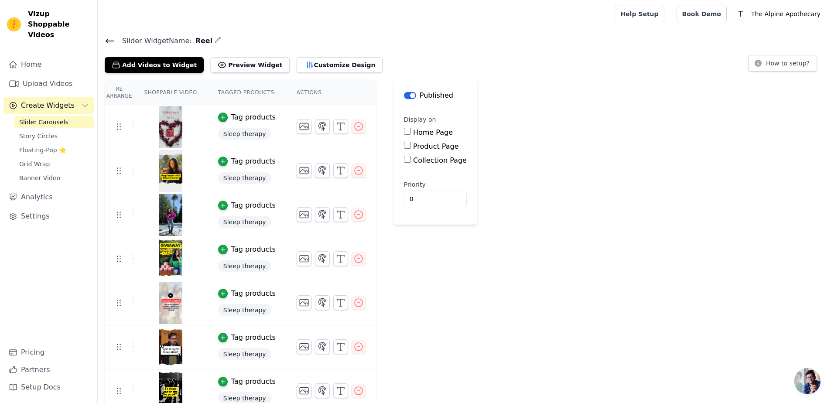
click at [404, 146] on input "Product Page" at bounding box center [407, 145] width 7 height 7
checkbox input "true"
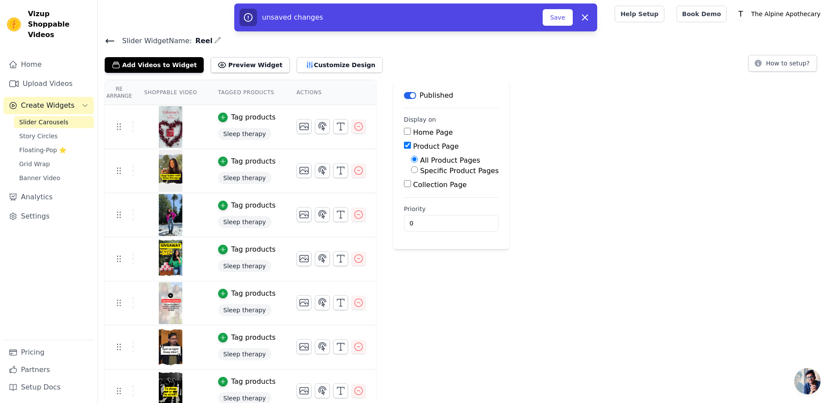
click at [411, 174] on div "Specific Product Pages" at bounding box center [455, 171] width 88 height 10
click at [411, 172] on input "Specific Product Pages" at bounding box center [414, 169] width 7 height 7
radio input "true"
click at [427, 195] on button "Select Products" at bounding box center [440, 190] width 58 height 15
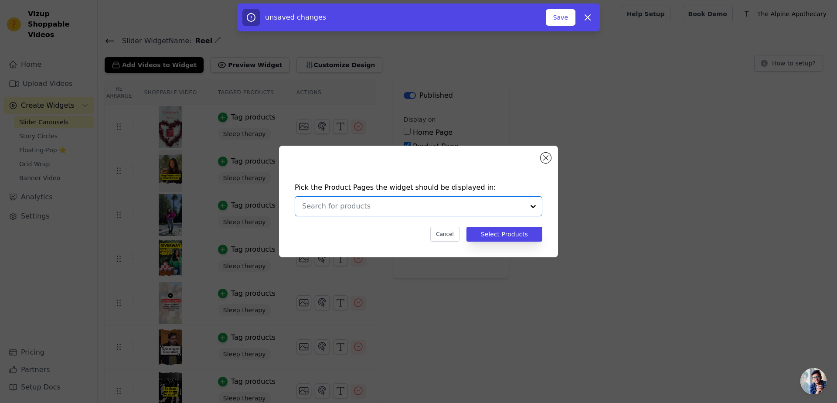
click at [423, 205] on input "text" at bounding box center [413, 206] width 222 height 10
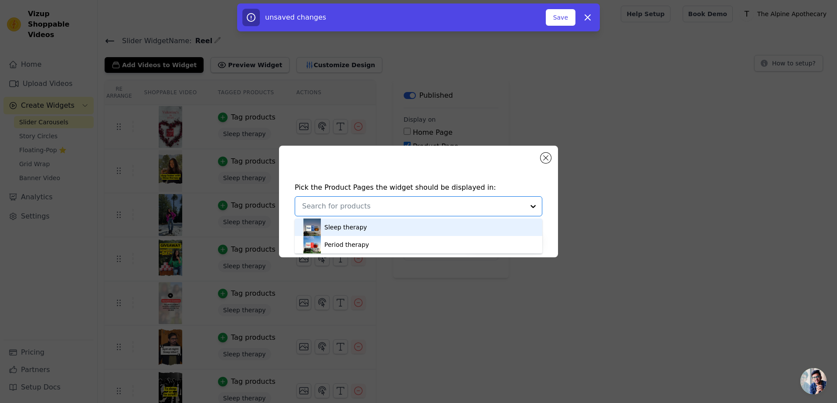
click at [404, 221] on div "Sleep therapy" at bounding box center [419, 226] width 230 height 17
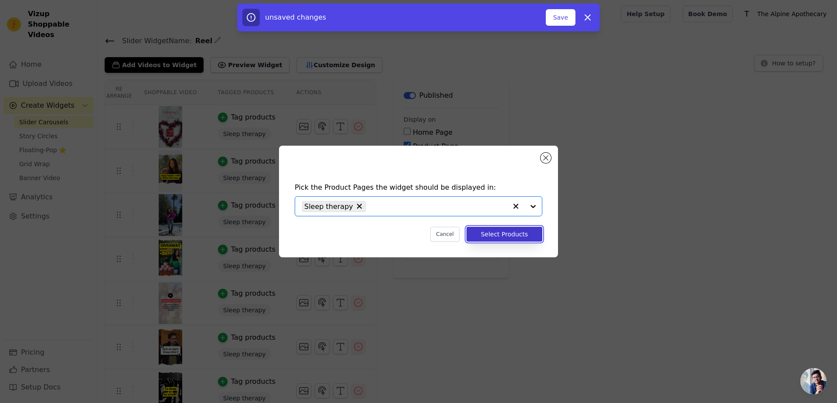
click at [491, 233] on button "Select Products" at bounding box center [505, 234] width 76 height 15
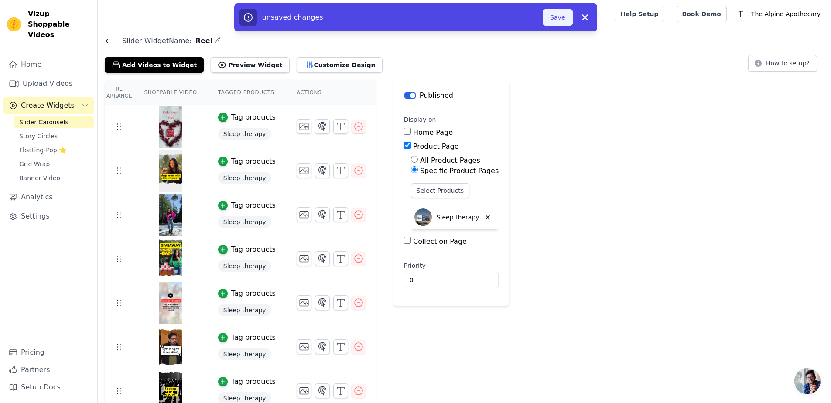
click at [555, 21] on button "Save" at bounding box center [558, 17] width 30 height 17
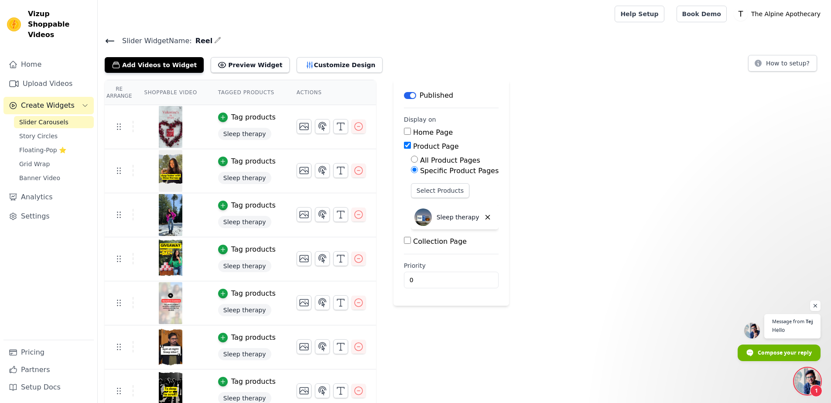
click at [805, 376] on span "Open chat" at bounding box center [807, 381] width 26 height 26
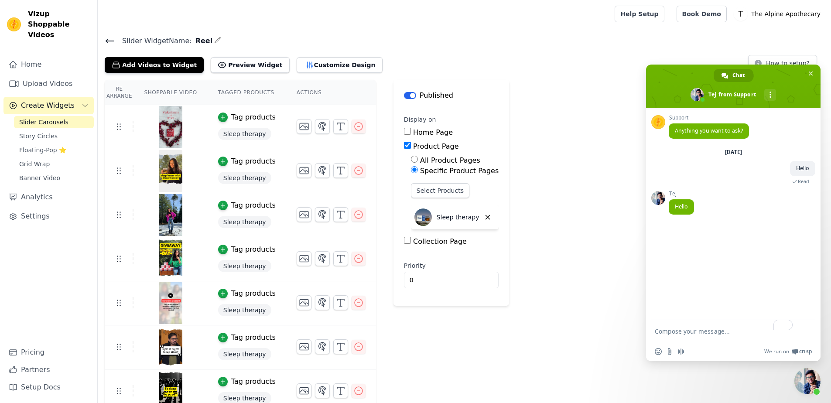
click at [694, 326] on textarea "To enrich screen reader interactions, please activate Accessibility in Grammarl…" at bounding box center [725, 331] width 140 height 22
click at [480, 218] on button "button" at bounding box center [487, 217] width 15 height 15
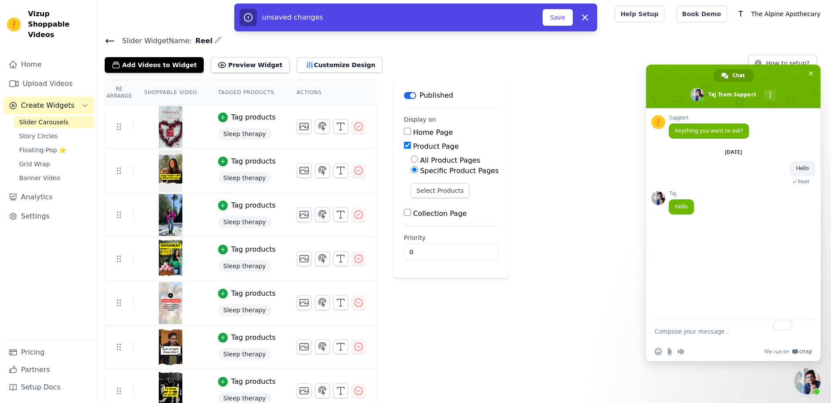
click at [404, 97] on button "Label" at bounding box center [410, 95] width 12 height 7
click at [525, 96] on div "Re Arrange Shoppable Video Tagged Products Actions Tag products Sleep therapy T…" at bounding box center [464, 269] width 733 height 378
click at [563, 19] on button "Save" at bounding box center [558, 17] width 30 height 17
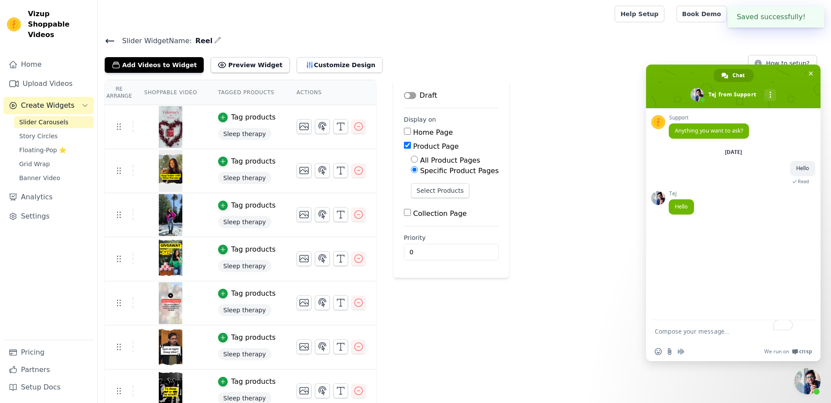
click at [562, 92] on div "Re Arrange Shoppable Video Tagged Products Actions Tag products Sleep therapy T…" at bounding box center [464, 269] width 733 height 378
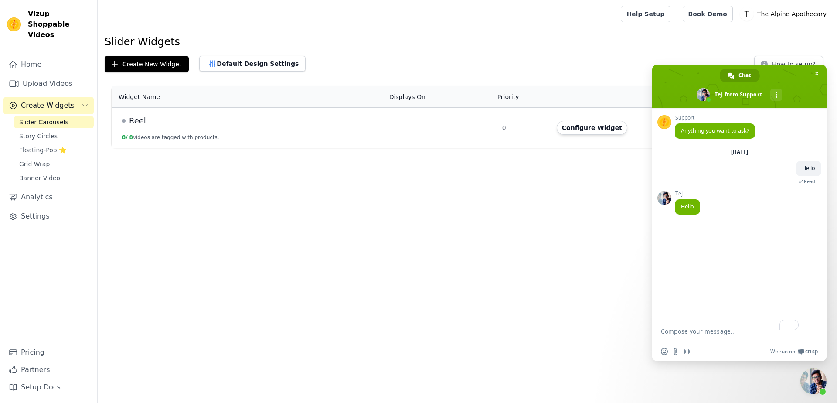
click at [364, 148] on html "Vizup Shoppable Videos Home Upload Videos Create Widgets Slider Carousels Story…" at bounding box center [418, 74] width 837 height 148
click at [815, 75] on span "Close chat" at bounding box center [817, 74] width 4 height 6
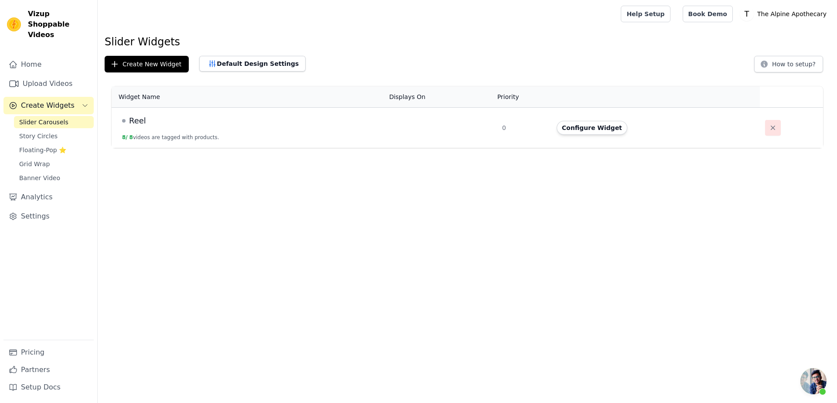
click at [769, 127] on icon "button" at bounding box center [773, 127] width 9 height 9
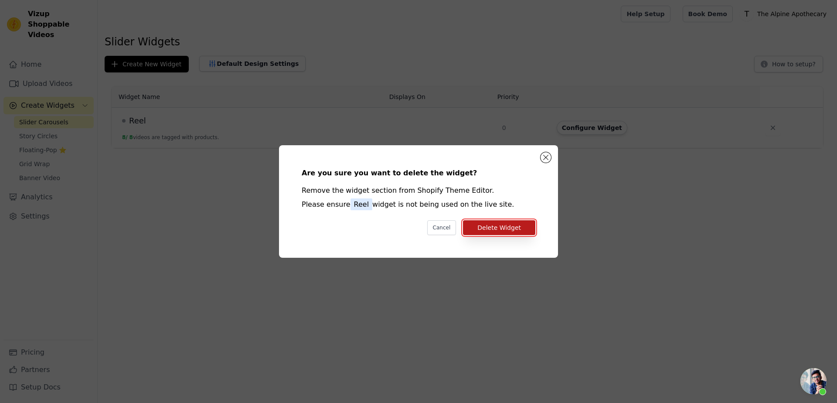
click at [505, 227] on button "Delete Widget" at bounding box center [499, 227] width 72 height 15
